Goal: Check status: Check status

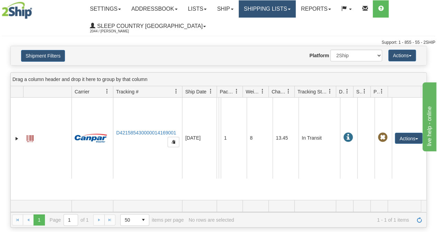
click at [263, 11] on link "Shipping lists" at bounding box center [267, 8] width 57 height 17
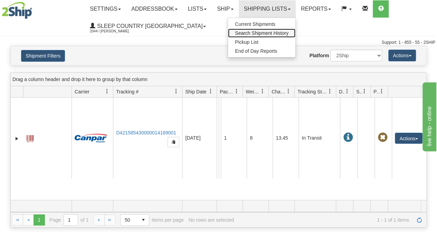
click at [264, 31] on span "Search Shipment History" at bounding box center [262, 33] width 54 height 6
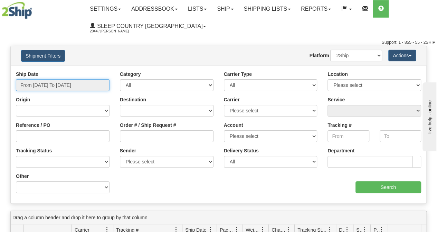
click at [59, 88] on input "From 09/25/2025 To 09/26/2025" at bounding box center [63, 85] width 94 height 12
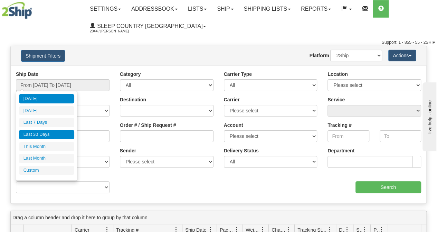
click at [48, 133] on li "Last 30 Days" at bounding box center [46, 134] width 55 height 9
type input "From [DATE] To [DATE]"
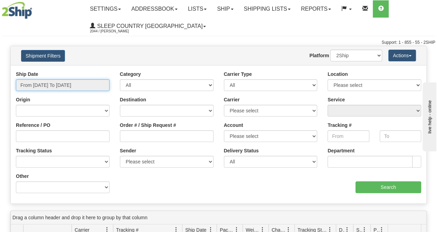
click at [72, 87] on input "From [DATE] To [DATE]" at bounding box center [63, 85] width 94 height 12
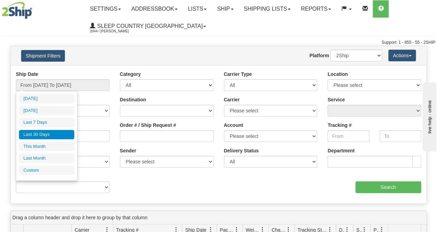
click at [50, 134] on li "Last 30 Days" at bounding box center [46, 134] width 55 height 9
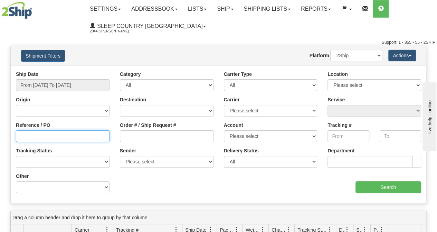
click at [37, 140] on input "Reference / PO" at bounding box center [63, 137] width 94 height 12
paste input "9000I124029"
type input "9000I124029"
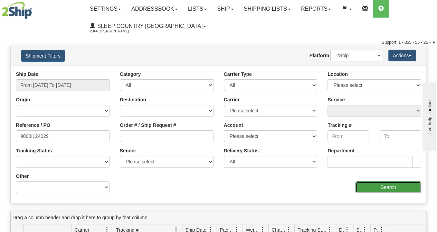
click at [374, 186] on input "Search" at bounding box center [388, 188] width 66 height 12
